Goal: Information Seeking & Learning: Learn about a topic

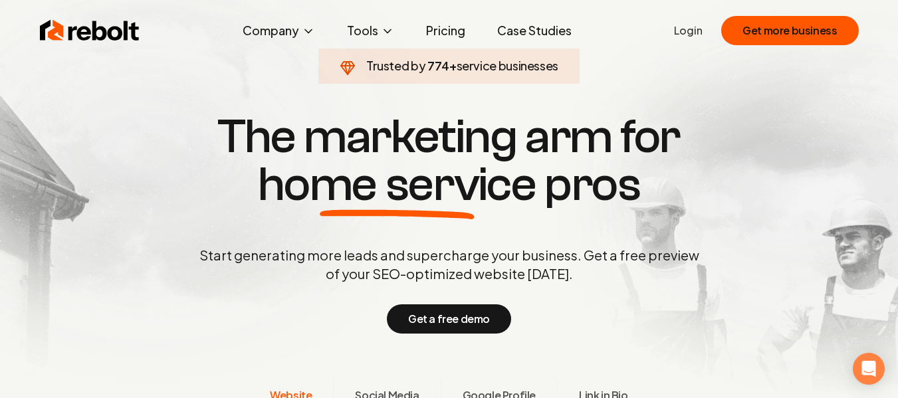
click at [443, 34] on link "Pricing" at bounding box center [446, 30] width 60 height 27
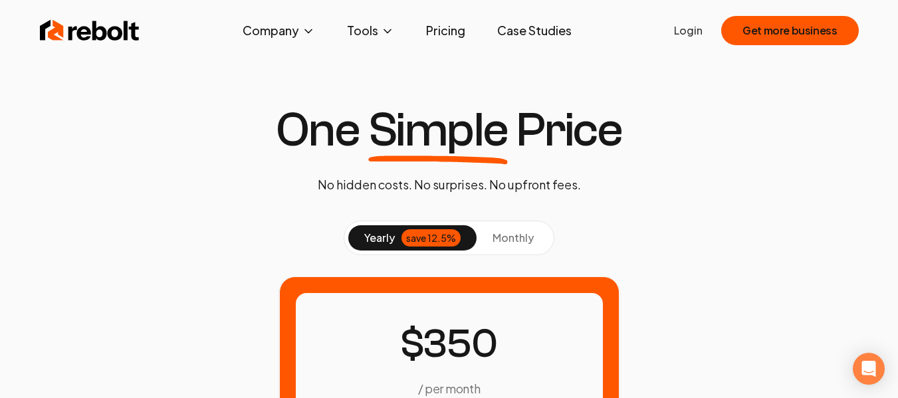
drag, startPoint x: 511, startPoint y: 240, endPoint x: 739, endPoint y: 191, distance: 232.6
click at [513, 240] on span "monthly" at bounding box center [513, 238] width 41 height 14
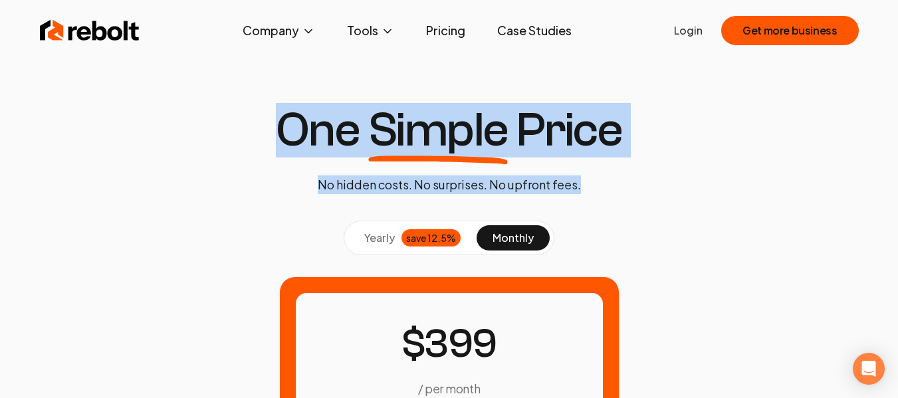
drag, startPoint x: 607, startPoint y: 186, endPoint x: 217, endPoint y: 82, distance: 404.0
drag, startPoint x: 157, startPoint y: 69, endPoint x: 654, endPoint y: 264, distance: 534.1
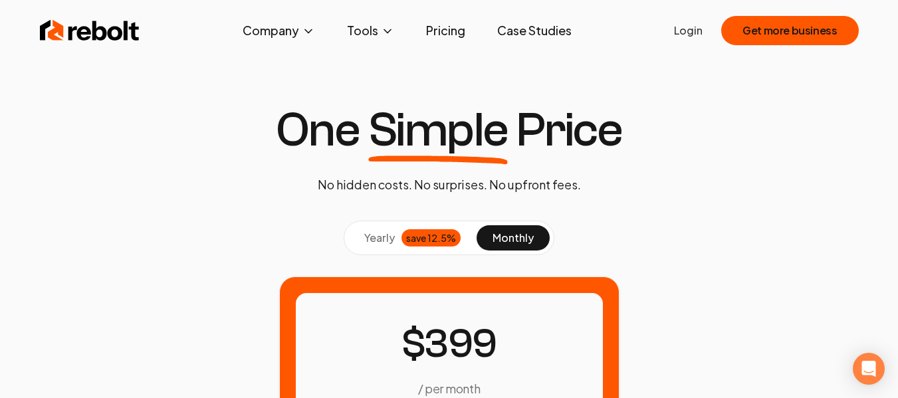
drag, startPoint x: 677, startPoint y: 237, endPoint x: 63, endPoint y: 89, distance: 631.9
drag, startPoint x: 33, startPoint y: 92, endPoint x: 759, endPoint y: 248, distance: 742.0
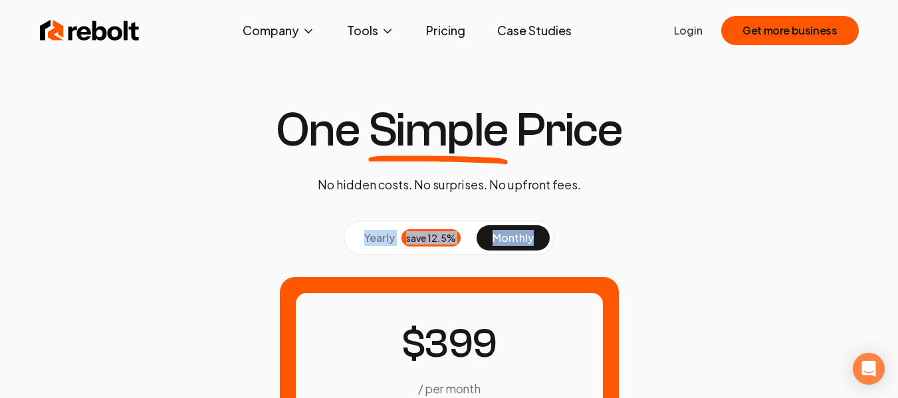
click at [759, 248] on div "yearly save 12.5% monthly" at bounding box center [450, 238] width 830 height 35
drag, startPoint x: 809, startPoint y: 261, endPoint x: 162, endPoint y: 82, distance: 671.8
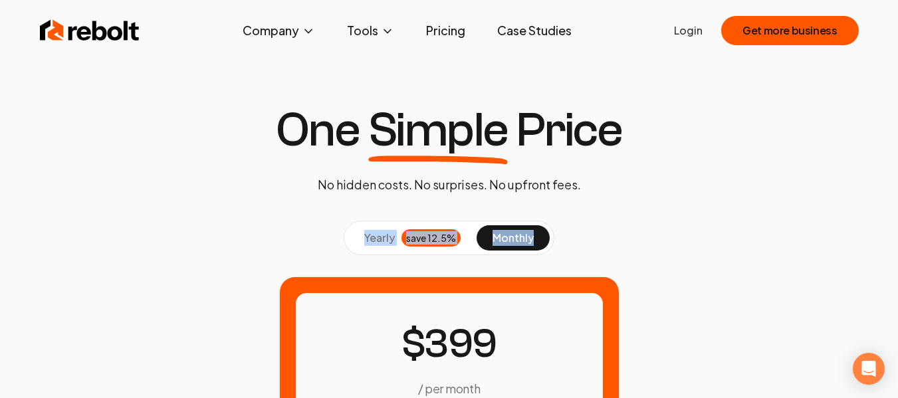
drag, startPoint x: 138, startPoint y: 106, endPoint x: 752, endPoint y: 269, distance: 634.7
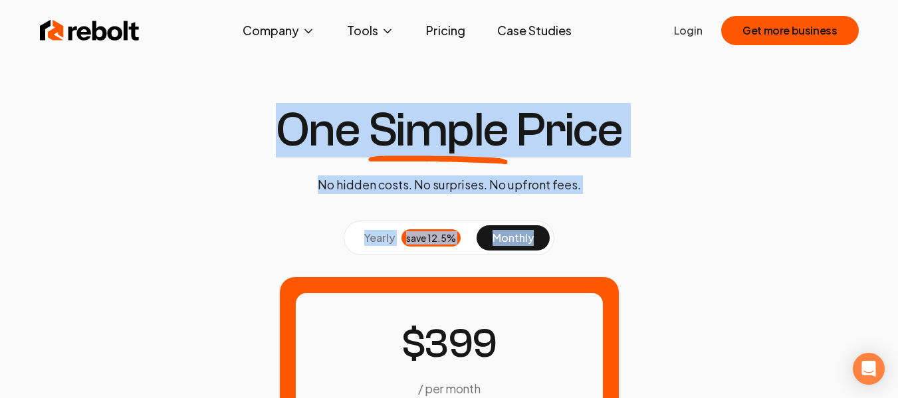
drag, startPoint x: 755, startPoint y: 237, endPoint x: 189, endPoint y: 122, distance: 577.2
drag, startPoint x: 109, startPoint y: 124, endPoint x: 219, endPoint y: 103, distance: 112.3
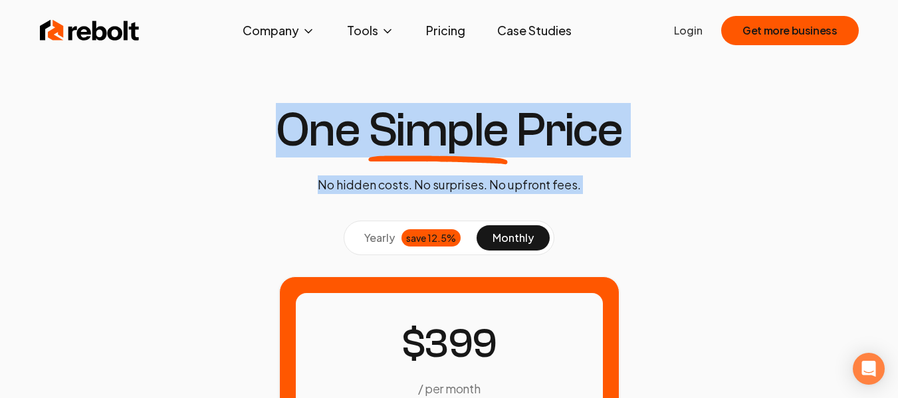
drag, startPoint x: 209, startPoint y: 114, endPoint x: 672, endPoint y: 245, distance: 480.9
click at [672, 245] on div "yearly save 12.5% monthly" at bounding box center [450, 238] width 830 height 35
drag, startPoint x: 697, startPoint y: 245, endPoint x: 219, endPoint y: 126, distance: 493.4
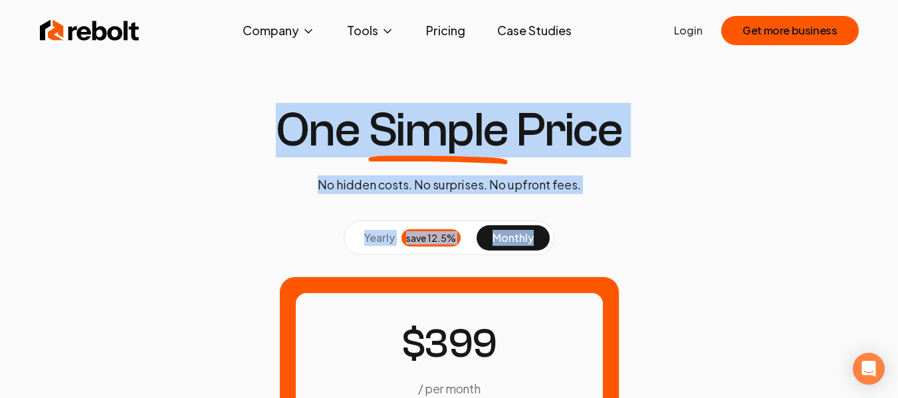
drag, startPoint x: 185, startPoint y: 123, endPoint x: 623, endPoint y: 242, distance: 453.4
click at [623, 242] on div "yearly save 12.5% monthly" at bounding box center [450, 238] width 830 height 35
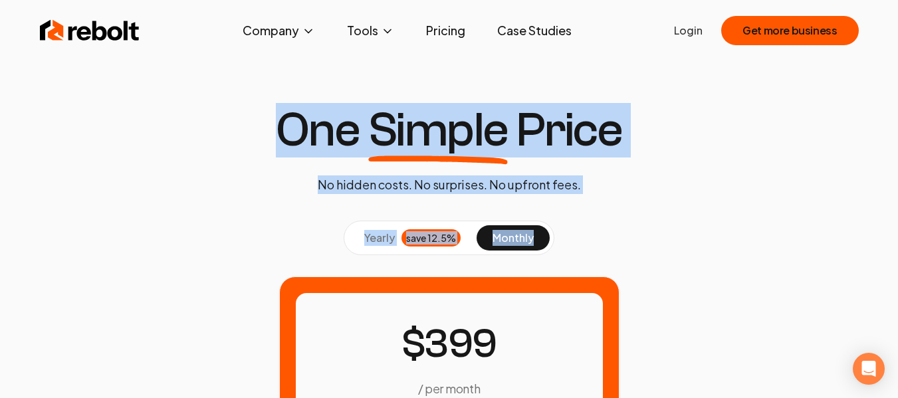
drag, startPoint x: 651, startPoint y: 236, endPoint x: 187, endPoint y: 134, distance: 475.1
drag, startPoint x: 181, startPoint y: 127, endPoint x: 615, endPoint y: 234, distance: 446.5
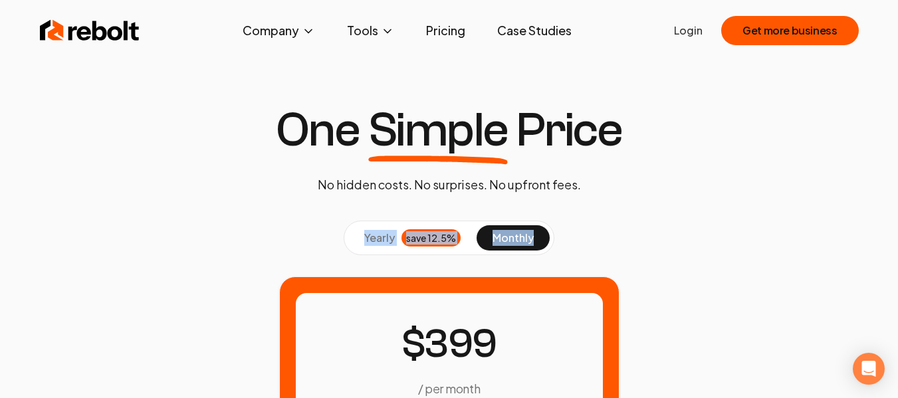
drag, startPoint x: 139, startPoint y: 107, endPoint x: 635, endPoint y: 275, distance: 523.7
drag, startPoint x: 721, startPoint y: 279, endPoint x: 250, endPoint y: 134, distance: 492.5
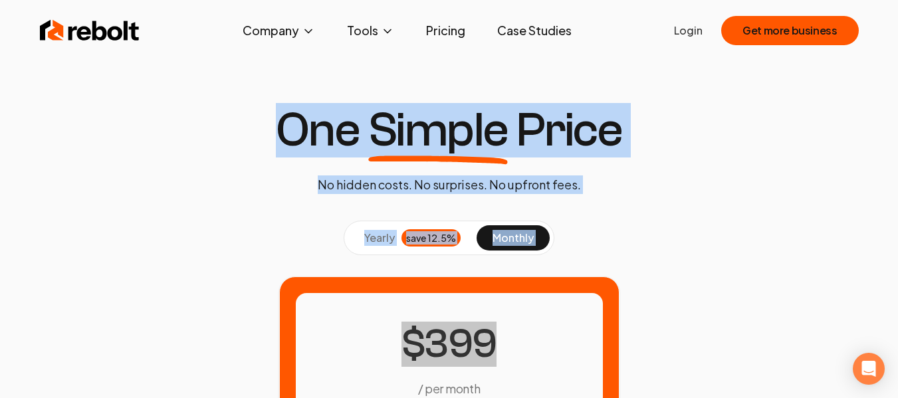
drag, startPoint x: 195, startPoint y: 102, endPoint x: 707, endPoint y: 299, distance: 548.7
click at [707, 299] on div "/ per month Everything you need to succeed online Get started for free" at bounding box center [450, 392] width 830 height 231
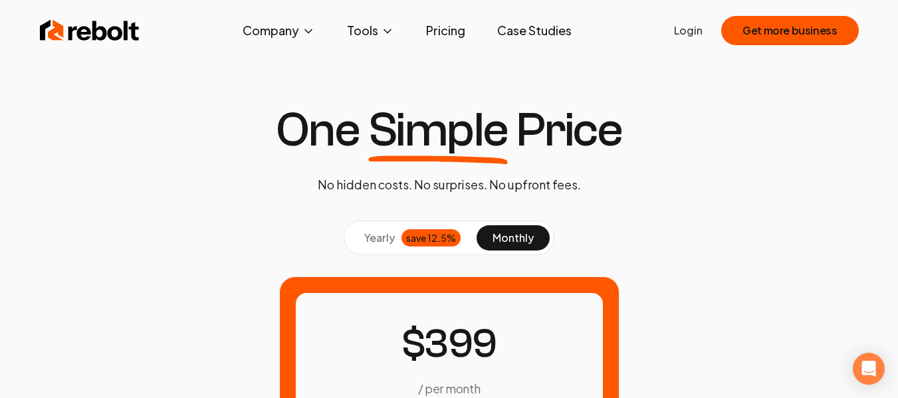
click at [740, 360] on div "/ per month Everything you need to succeed online Get started for free" at bounding box center [450, 392] width 830 height 231
drag, startPoint x: 749, startPoint y: 377, endPoint x: 231, endPoint y: 90, distance: 591.9
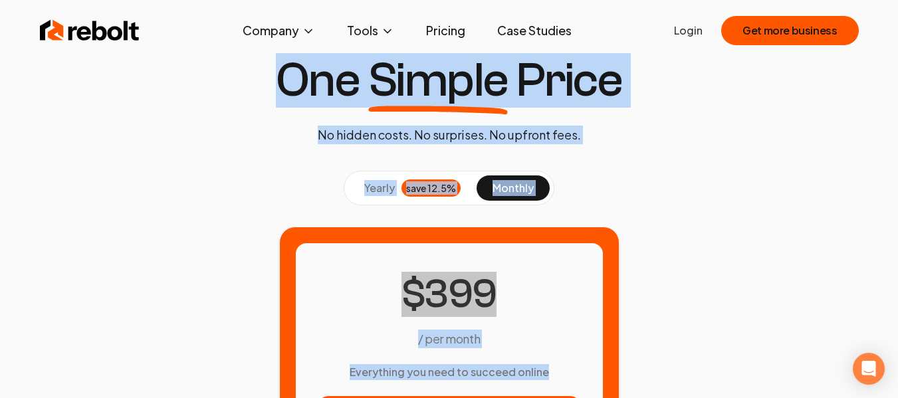
drag, startPoint x: 174, startPoint y: 106, endPoint x: 679, endPoint y: 388, distance: 579.2
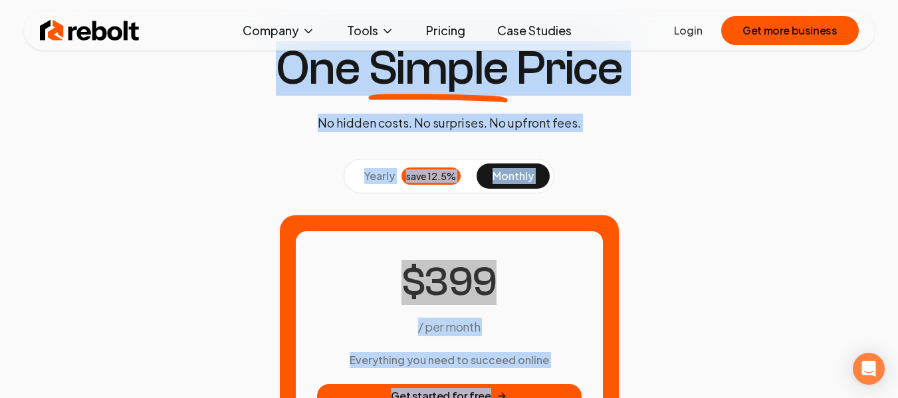
click at [681, 345] on div "/ per month Everything you need to succeed online Get started for free" at bounding box center [450, 330] width 830 height 231
drag, startPoint x: 673, startPoint y: 362, endPoint x: 197, endPoint y: 65, distance: 561.4
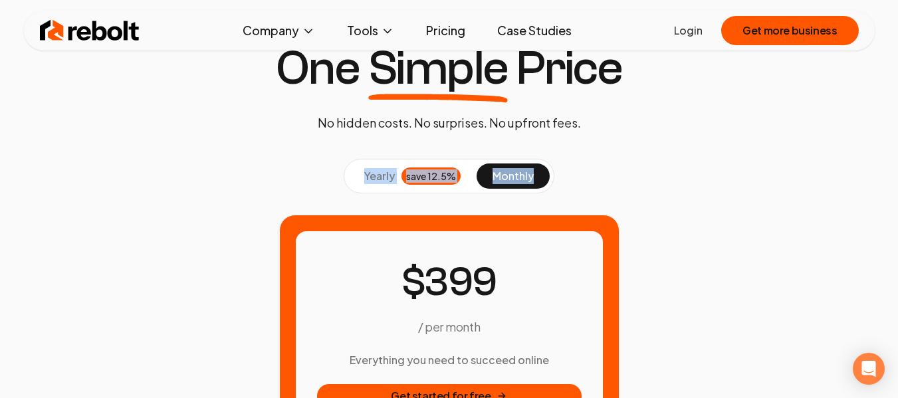
drag, startPoint x: 154, startPoint y: 125, endPoint x: 675, endPoint y: 285, distance: 545.1
click at [675, 285] on div "/ per month Everything you need to succeed online Get started for free" at bounding box center [450, 330] width 830 height 231
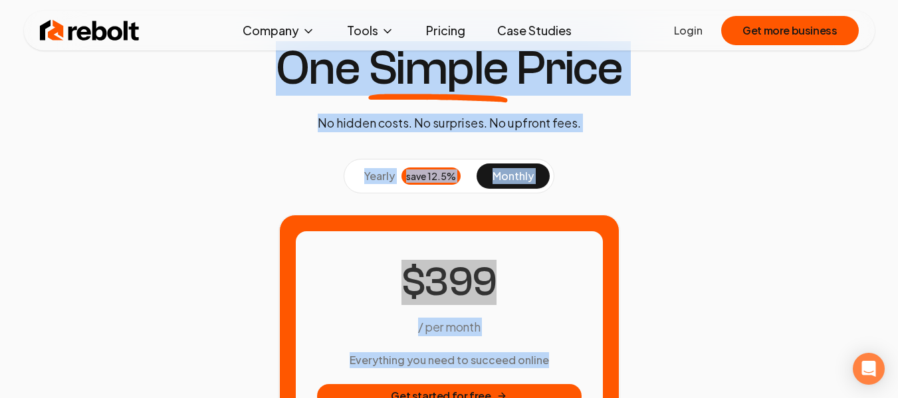
drag, startPoint x: 753, startPoint y: 370, endPoint x: 259, endPoint y: 64, distance: 581.2
drag, startPoint x: 245, startPoint y: 59, endPoint x: 635, endPoint y: 362, distance: 494.6
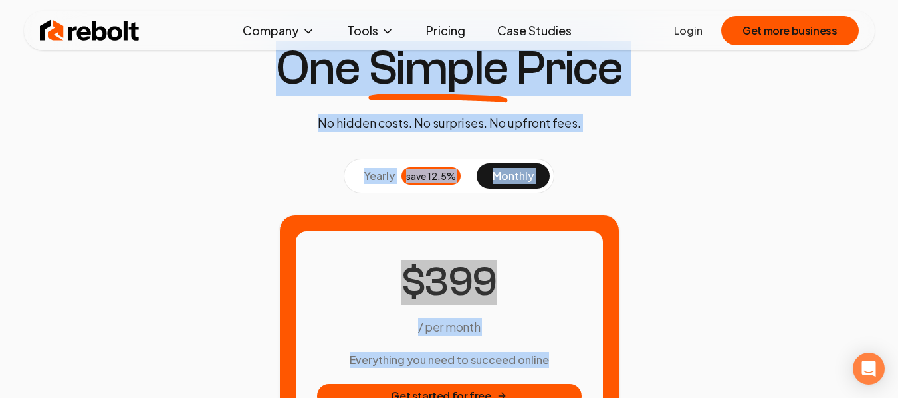
click at [638, 362] on div "/ per month Everything you need to succeed online Get started for free" at bounding box center [450, 330] width 830 height 231
drag, startPoint x: 537, startPoint y: 307, endPoint x: 233, endPoint y: 82, distance: 378.3
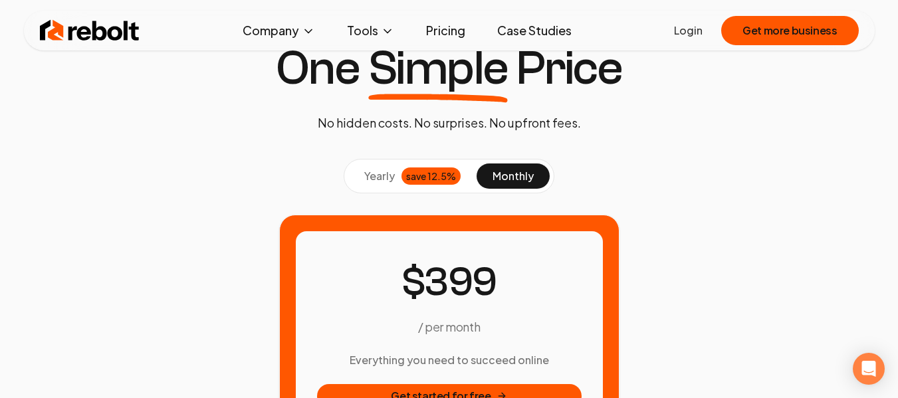
drag, startPoint x: 259, startPoint y: 64, endPoint x: 257, endPoint y: 146, distance: 81.2
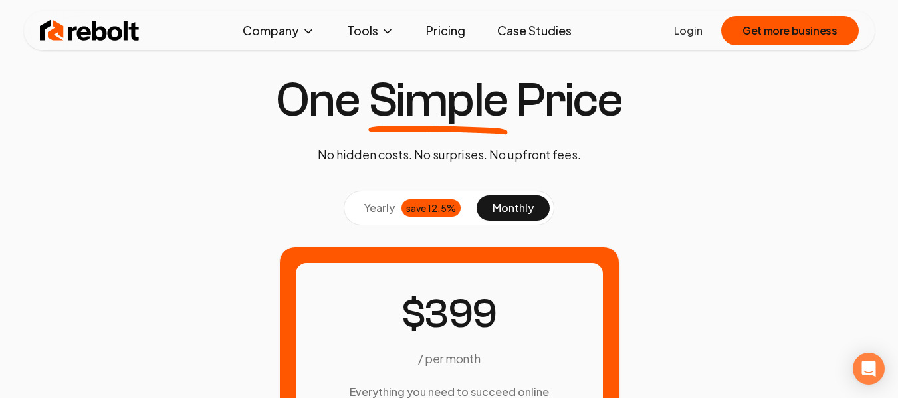
scroll to position [0, 0]
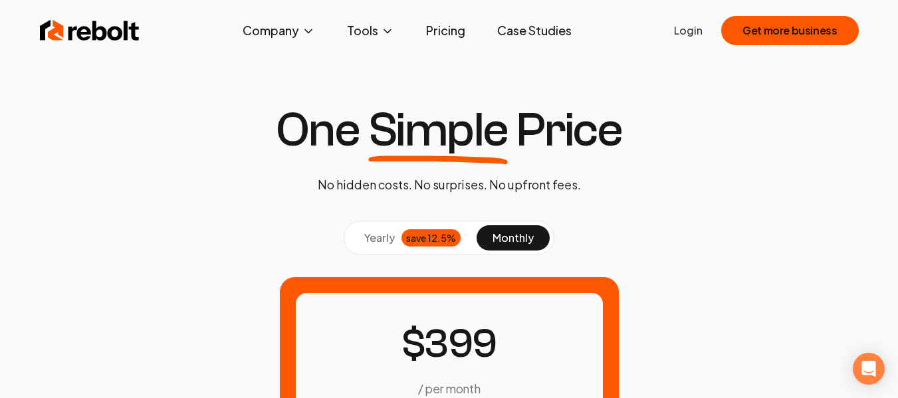
click at [443, 118] on span "Simple" at bounding box center [438, 130] width 140 height 48
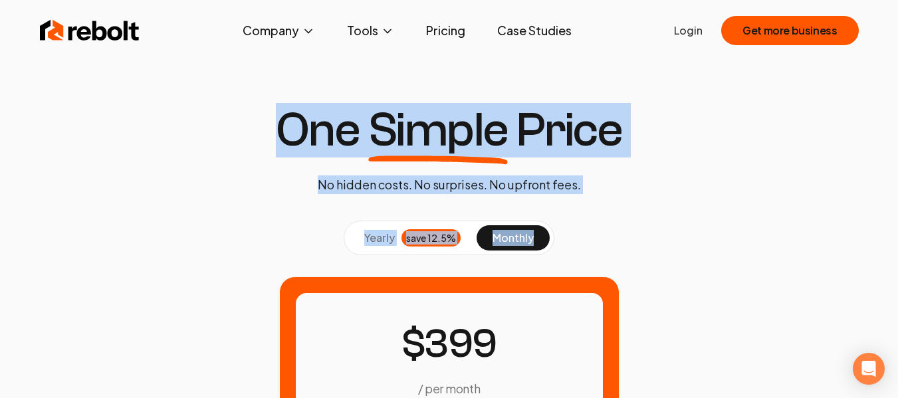
drag, startPoint x: 220, startPoint y: 77, endPoint x: 741, endPoint y: 324, distance: 576.0
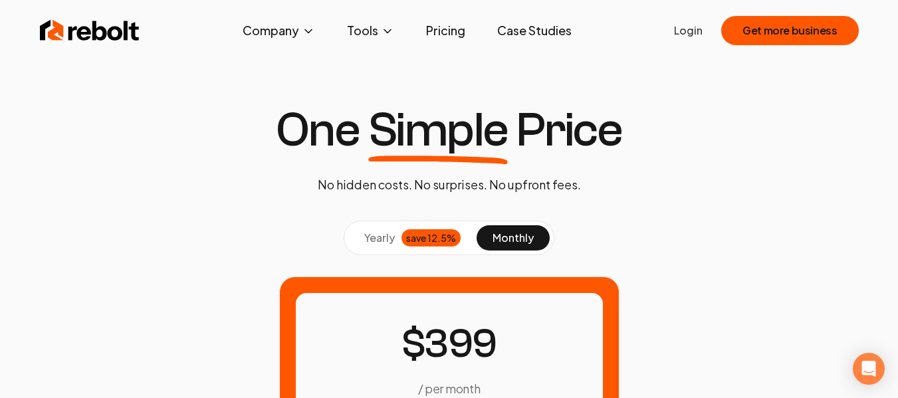
click at [740, 323] on div "/ per month Everything you need to succeed online Get started for free" at bounding box center [450, 392] width 830 height 231
drag, startPoint x: 762, startPoint y: 394, endPoint x: 269, endPoint y: 128, distance: 560.4
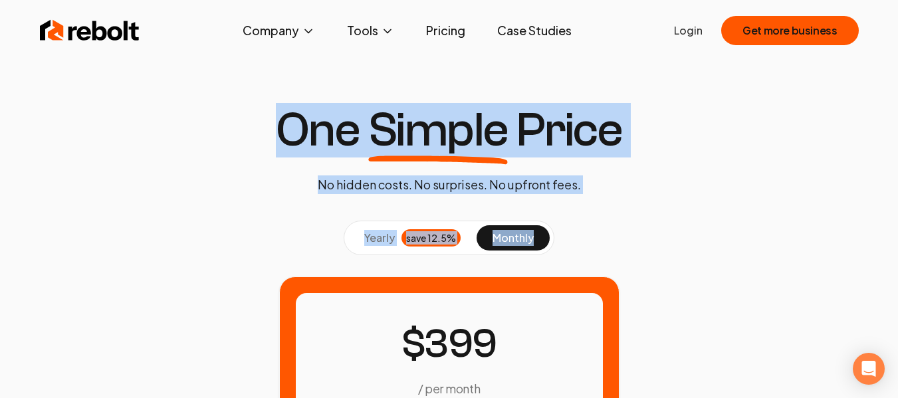
drag, startPoint x: 246, startPoint y: 124, endPoint x: 674, endPoint y: 340, distance: 479.9
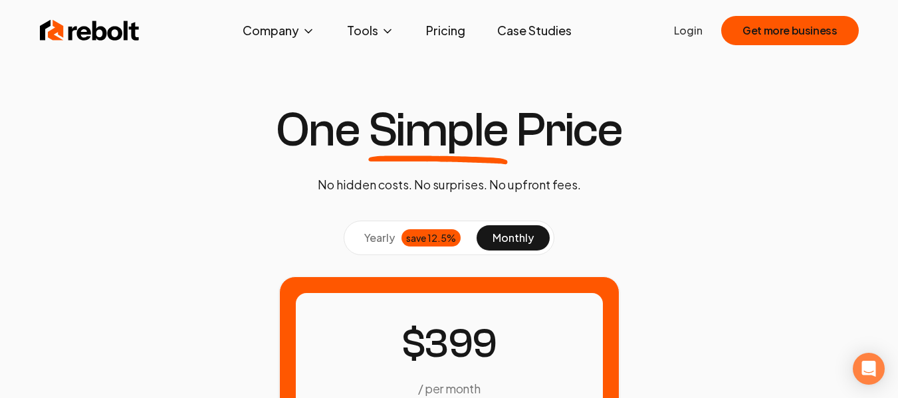
drag, startPoint x: 674, startPoint y: 340, endPoint x: 681, endPoint y: 342, distance: 6.9
click at [675, 340] on div "/ per month Everything you need to succeed online Get started for free" at bounding box center [450, 392] width 830 height 231
drag, startPoint x: 685, startPoint y: 343, endPoint x: 166, endPoint y: 111, distance: 568.7
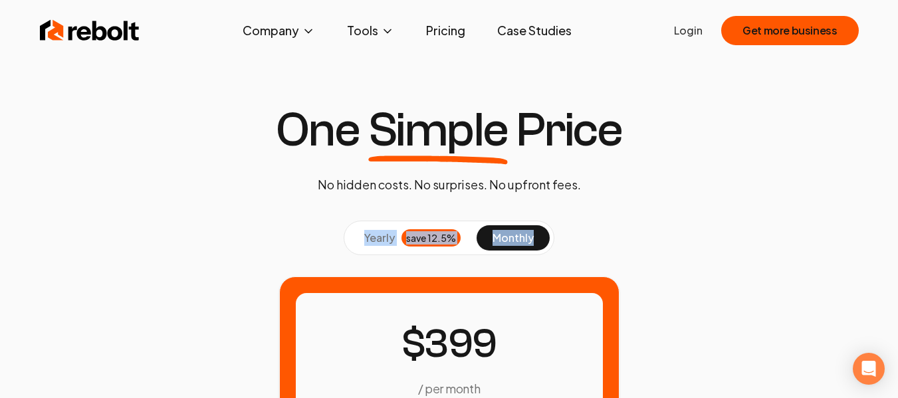
drag, startPoint x: 152, startPoint y: 114, endPoint x: 639, endPoint y: 351, distance: 541.8
drag, startPoint x: 691, startPoint y: 384, endPoint x: 255, endPoint y: 126, distance: 507.6
